Goal: Information Seeking & Learning: Learn about a topic

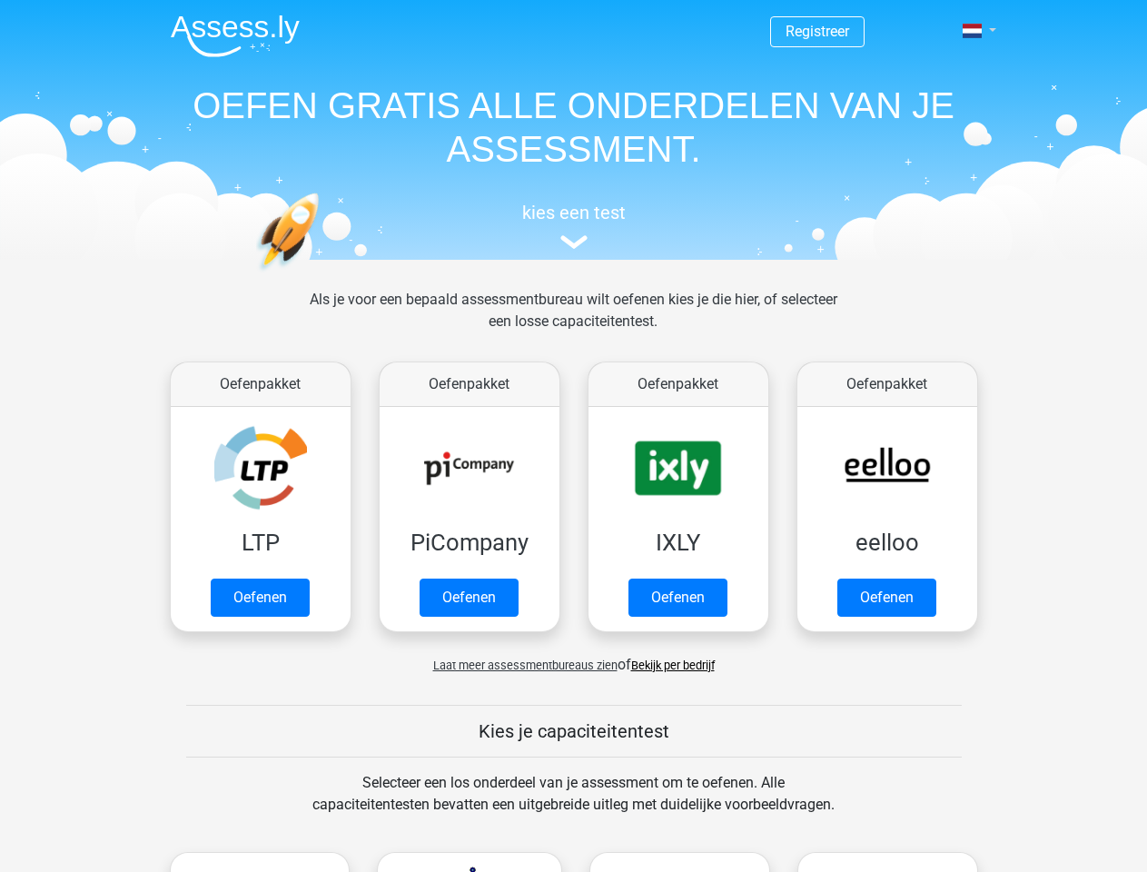
click at [973, 31] on span at bounding box center [972, 31] width 19 height 15
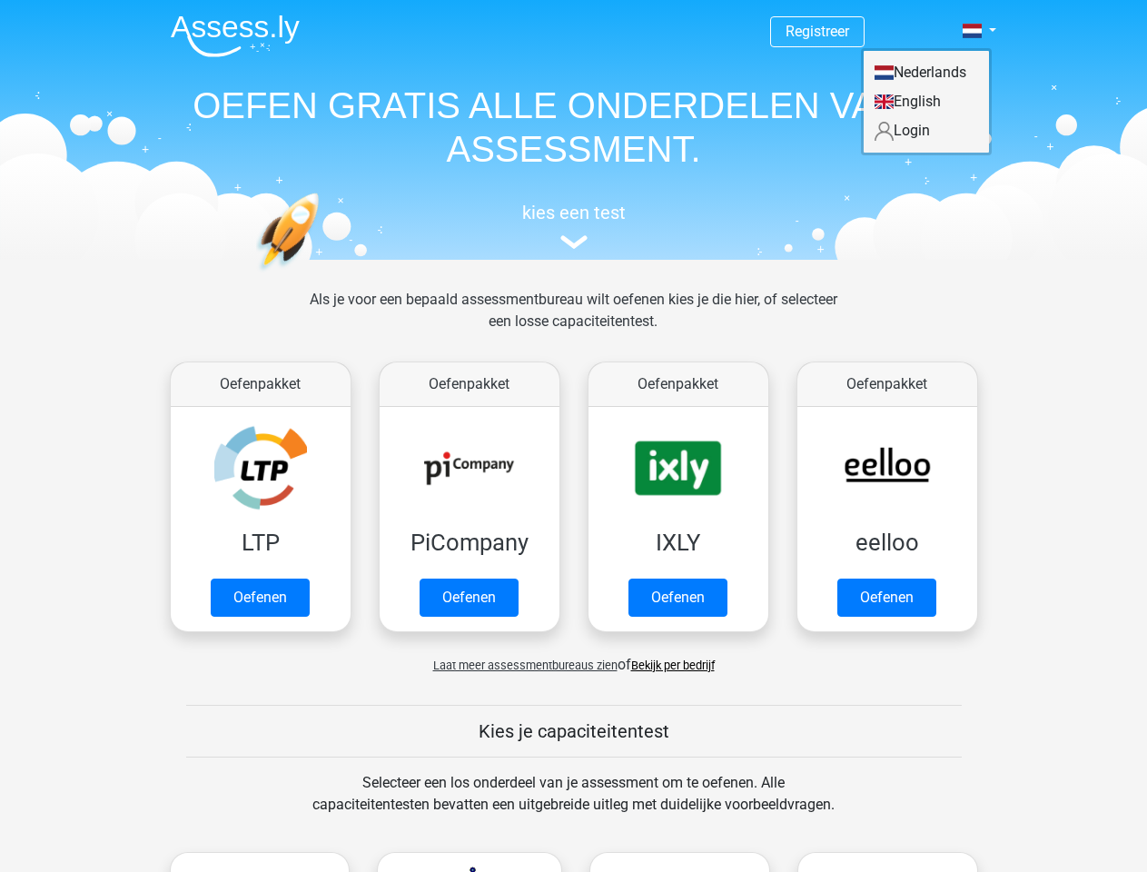
click at [520, 665] on span "Laat meer assessmentbureaus zien" at bounding box center [525, 665] width 184 height 14
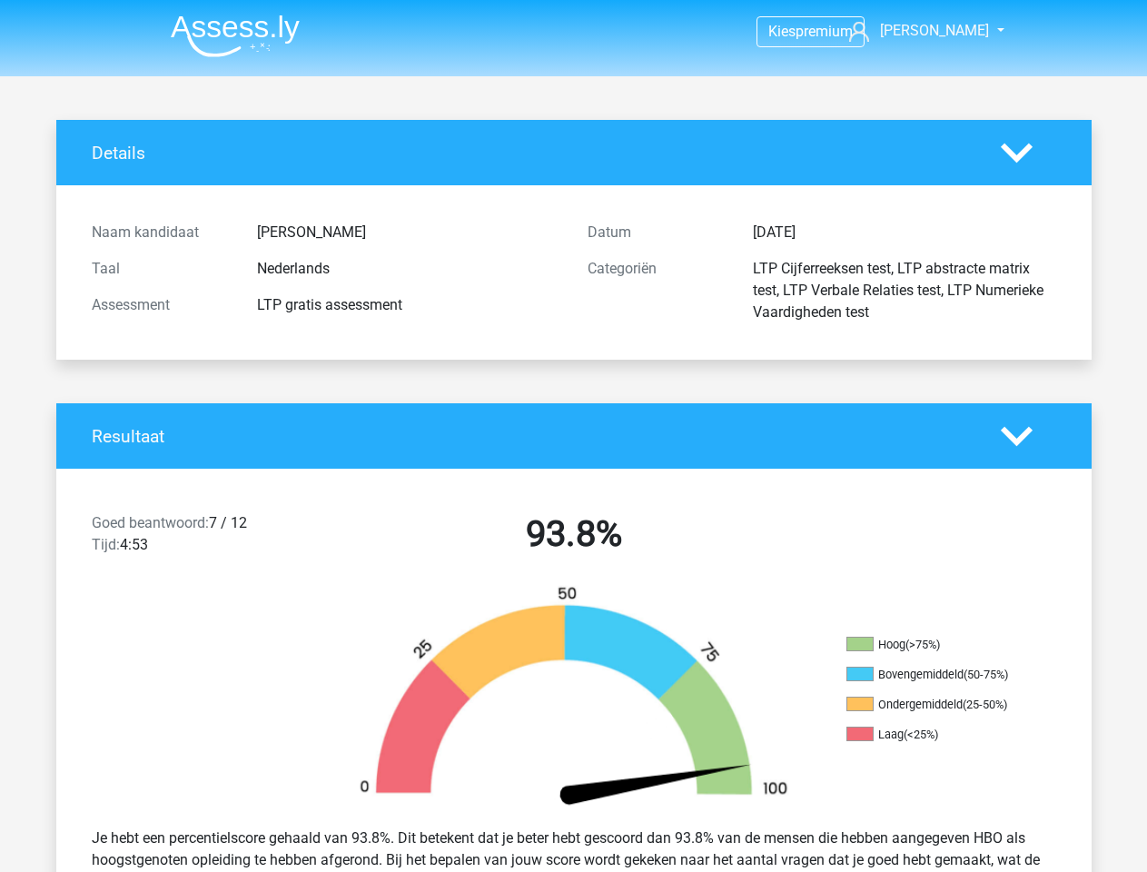
click at [942, 31] on span "[PERSON_NAME]" at bounding box center [934, 30] width 109 height 17
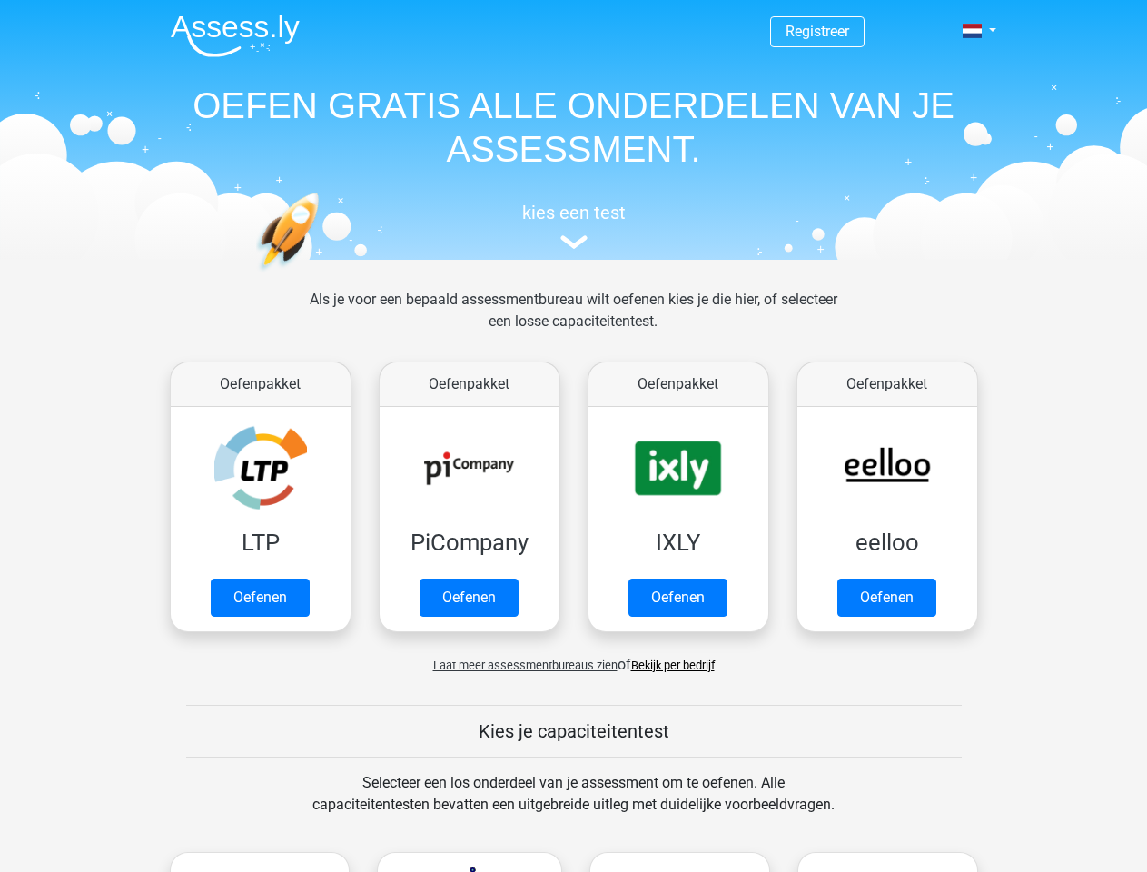
click at [973, 31] on span at bounding box center [972, 31] width 19 height 15
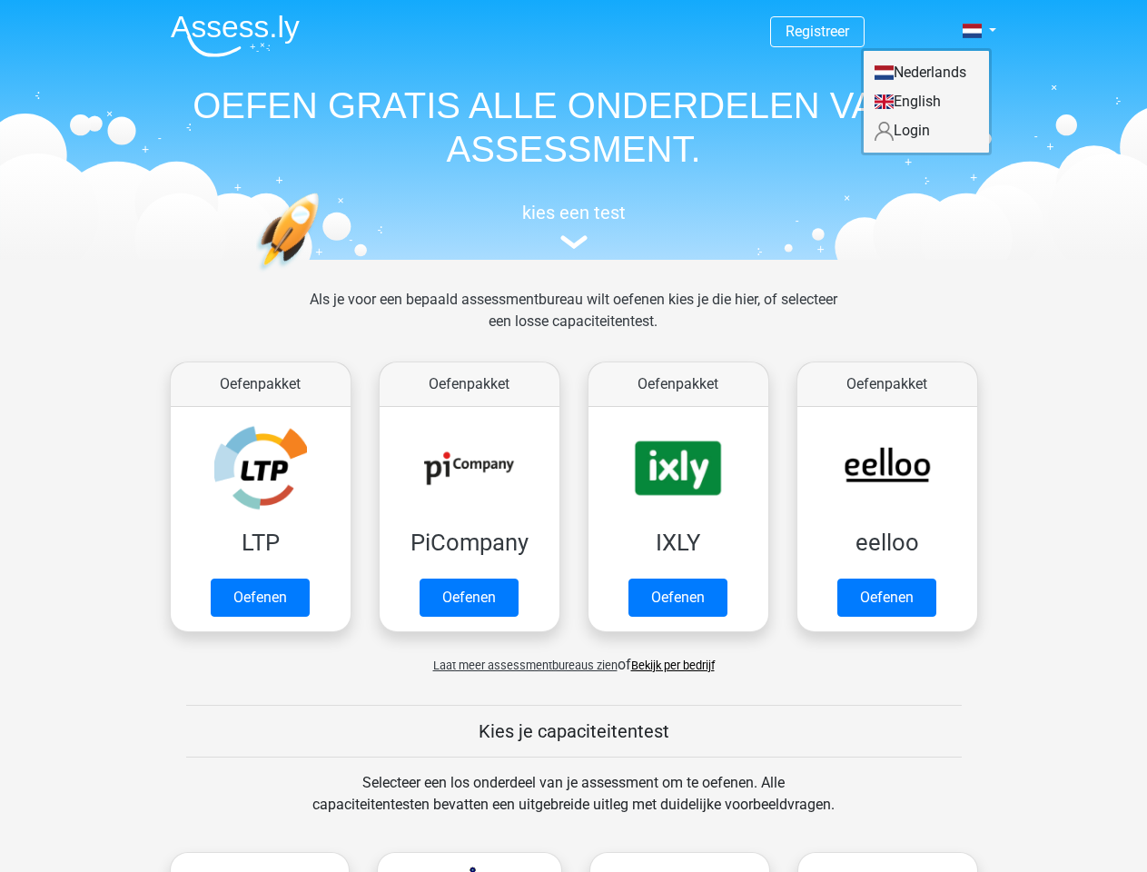
click at [520, 665] on span "Laat meer assessmentbureaus zien" at bounding box center [525, 665] width 184 height 14
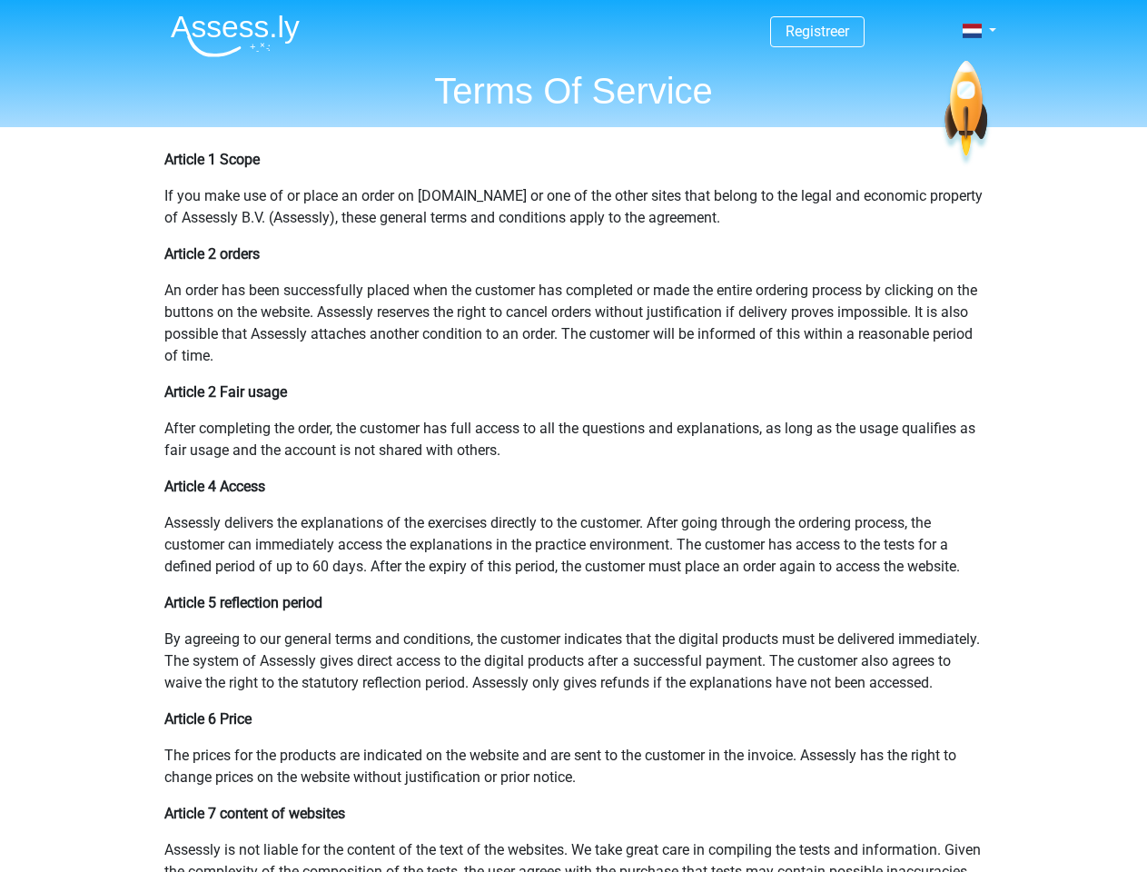
click at [973, 31] on span at bounding box center [972, 31] width 19 height 15
